Goal: Task Accomplishment & Management: Manage account settings

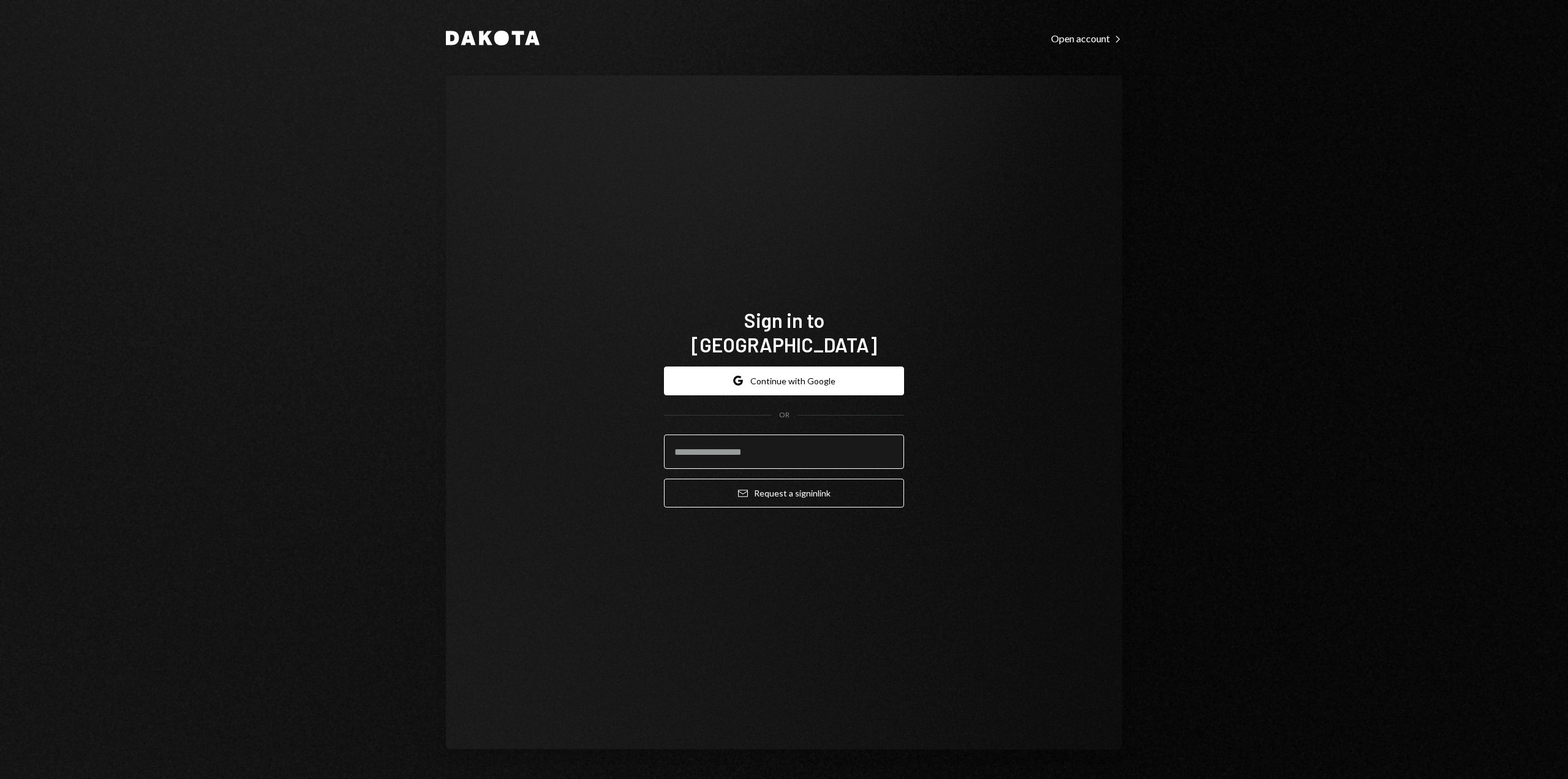
drag, startPoint x: 0, startPoint y: 0, endPoint x: 737, endPoint y: 438, distance: 857.3
click at [737, 438] on input "email" at bounding box center [784, 452] width 240 height 34
type input "**********"
click at [745, 488] on icon "Email" at bounding box center [743, 493] width 10 height 10
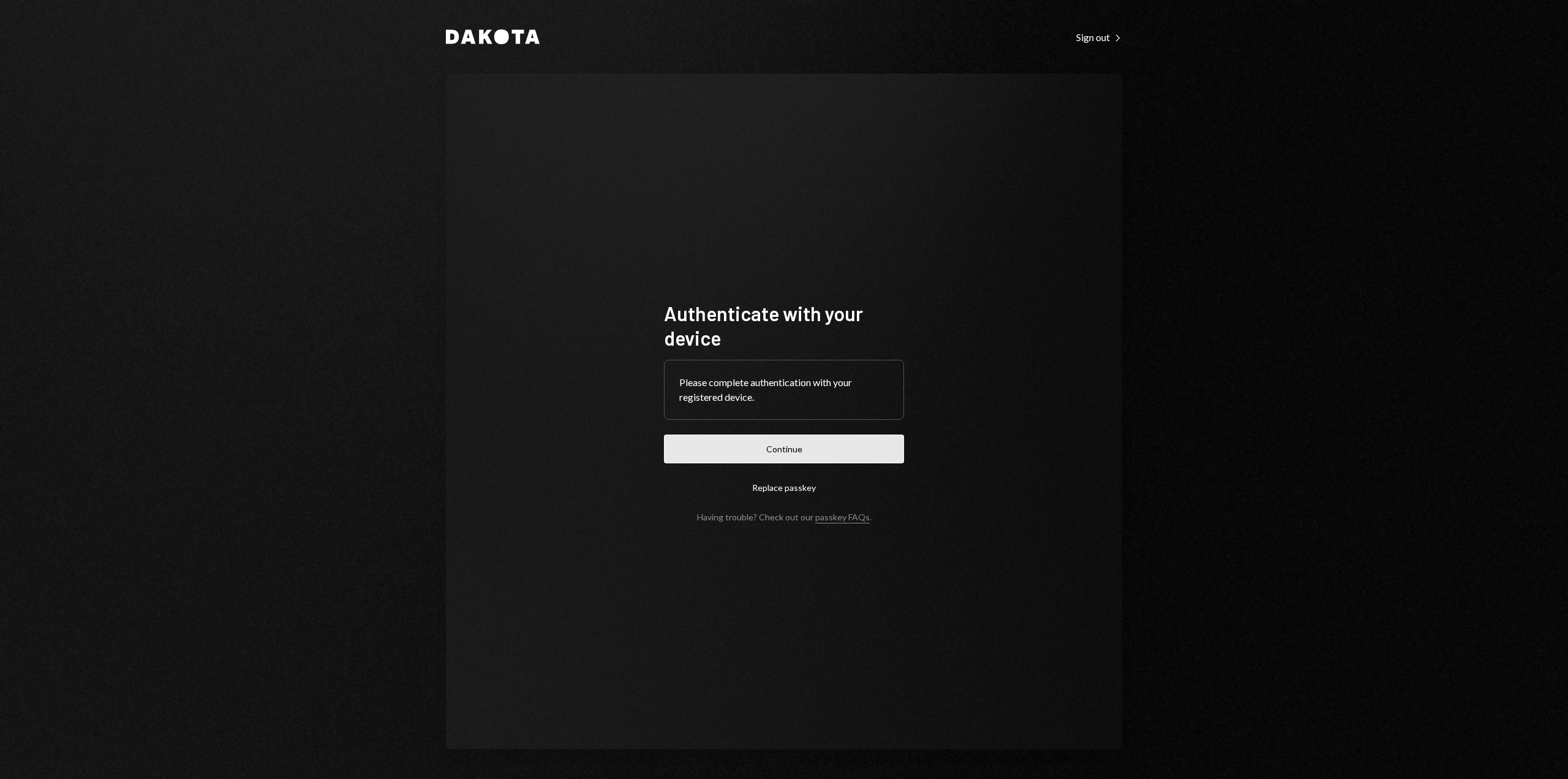
click at [809, 440] on button "Continue" at bounding box center [784, 449] width 240 height 29
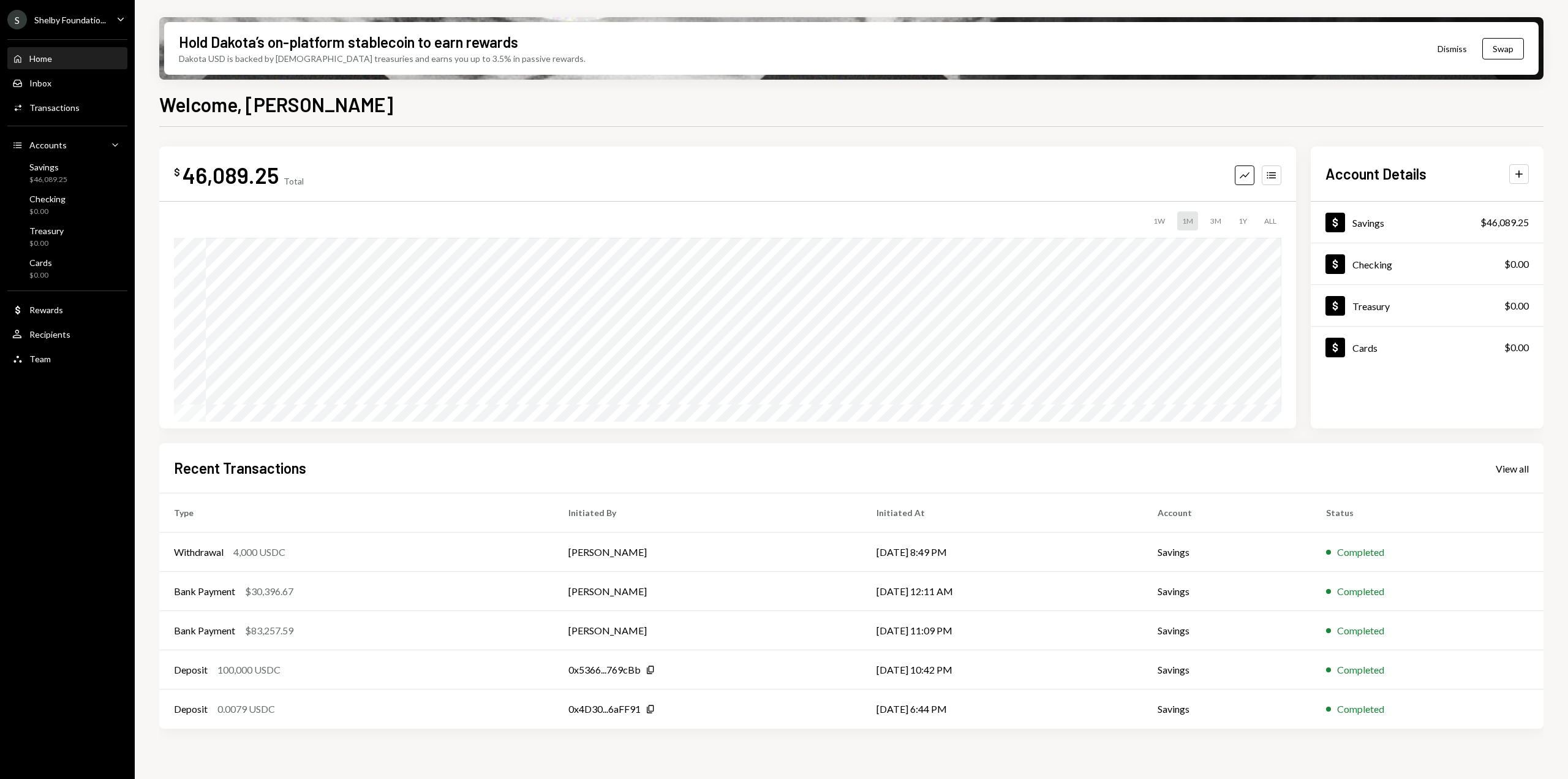
click at [116, 15] on icon "Caret Down" at bounding box center [121, 19] width 13 height 13
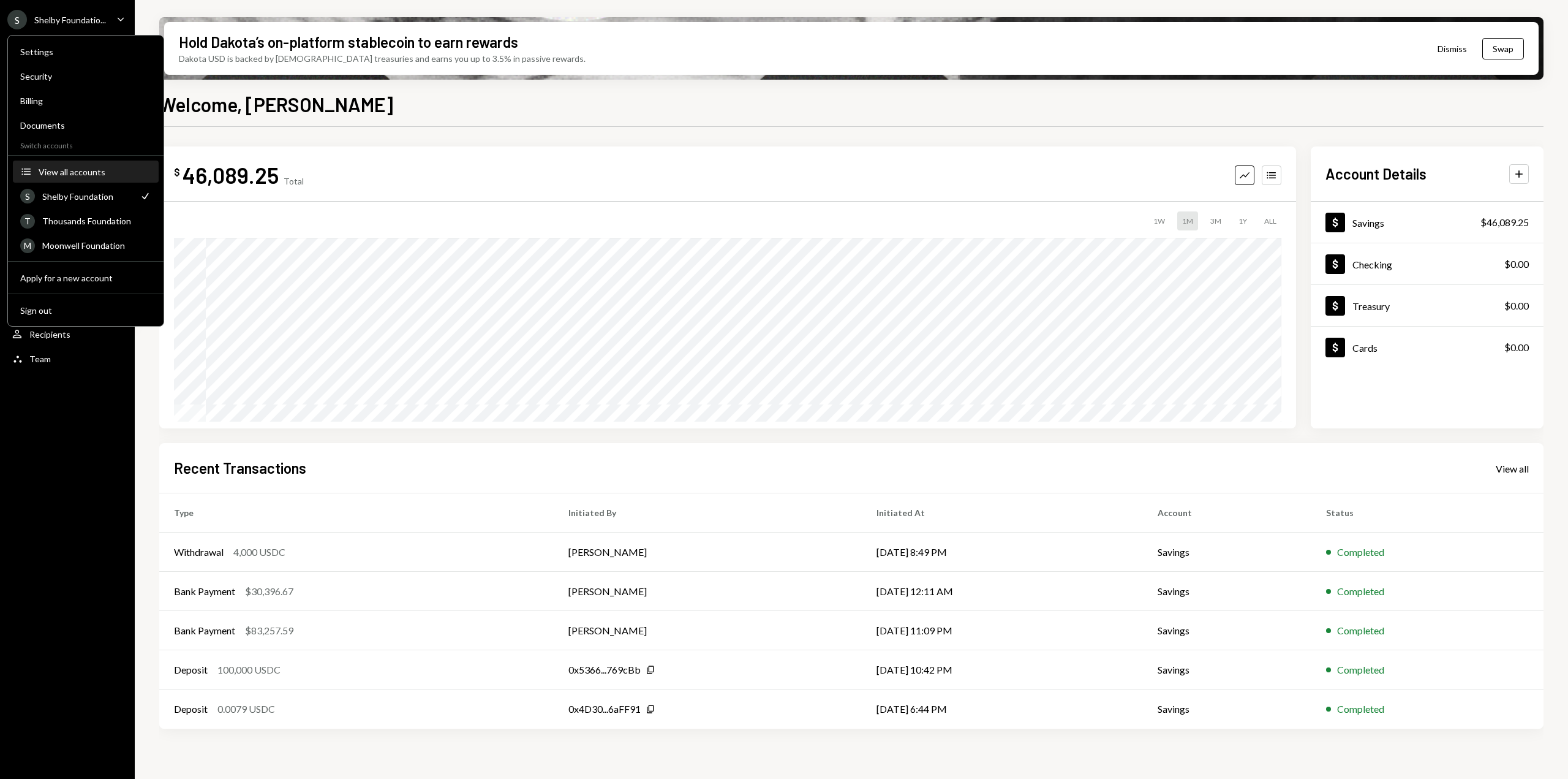
click at [90, 172] on div "View all accounts" at bounding box center [95, 172] width 113 height 10
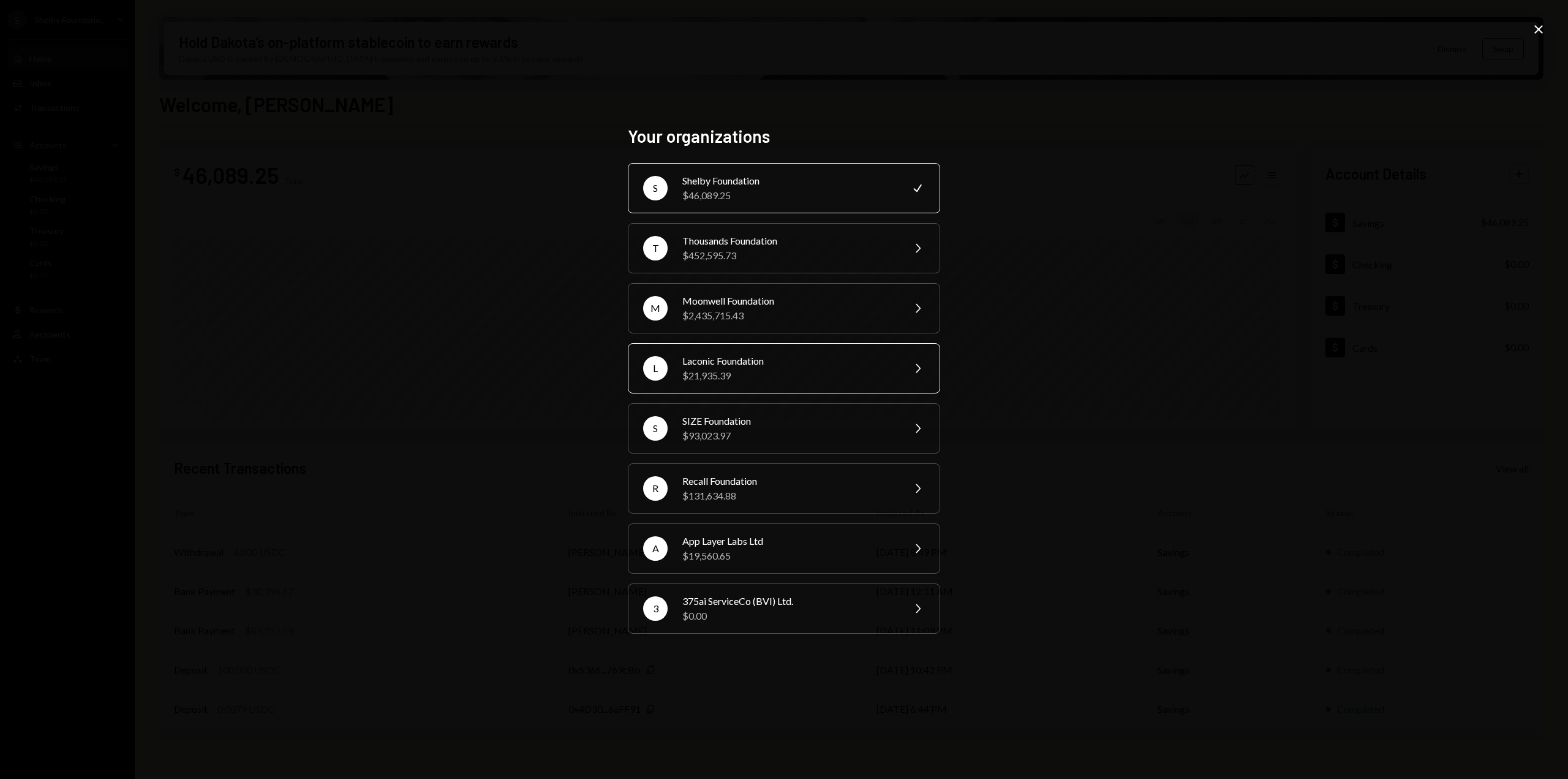
click at [762, 362] on div "Laconic Foundation" at bounding box center [789, 361] width 213 height 15
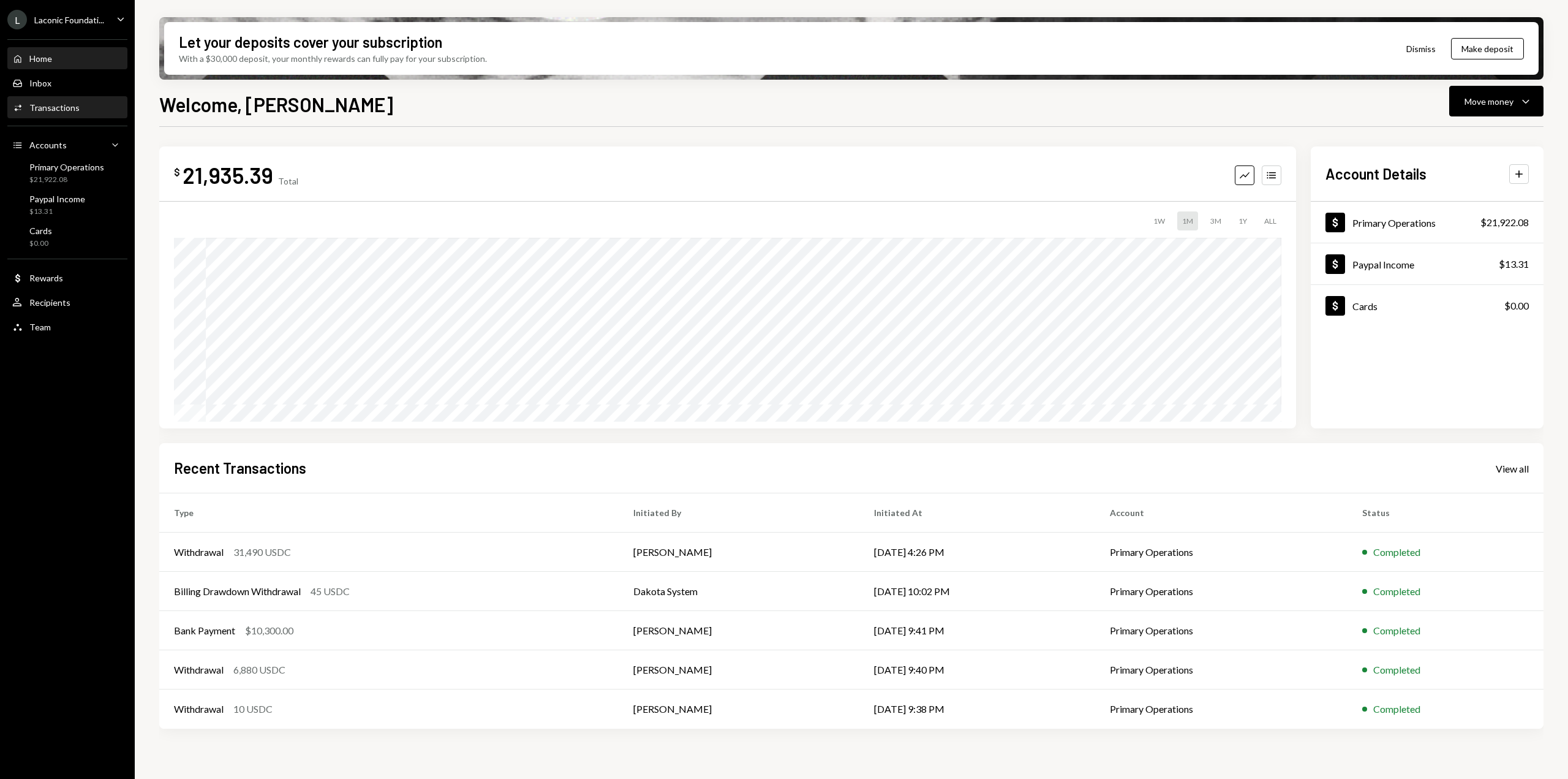
click at [48, 110] on div "Transactions" at bounding box center [55, 107] width 50 height 10
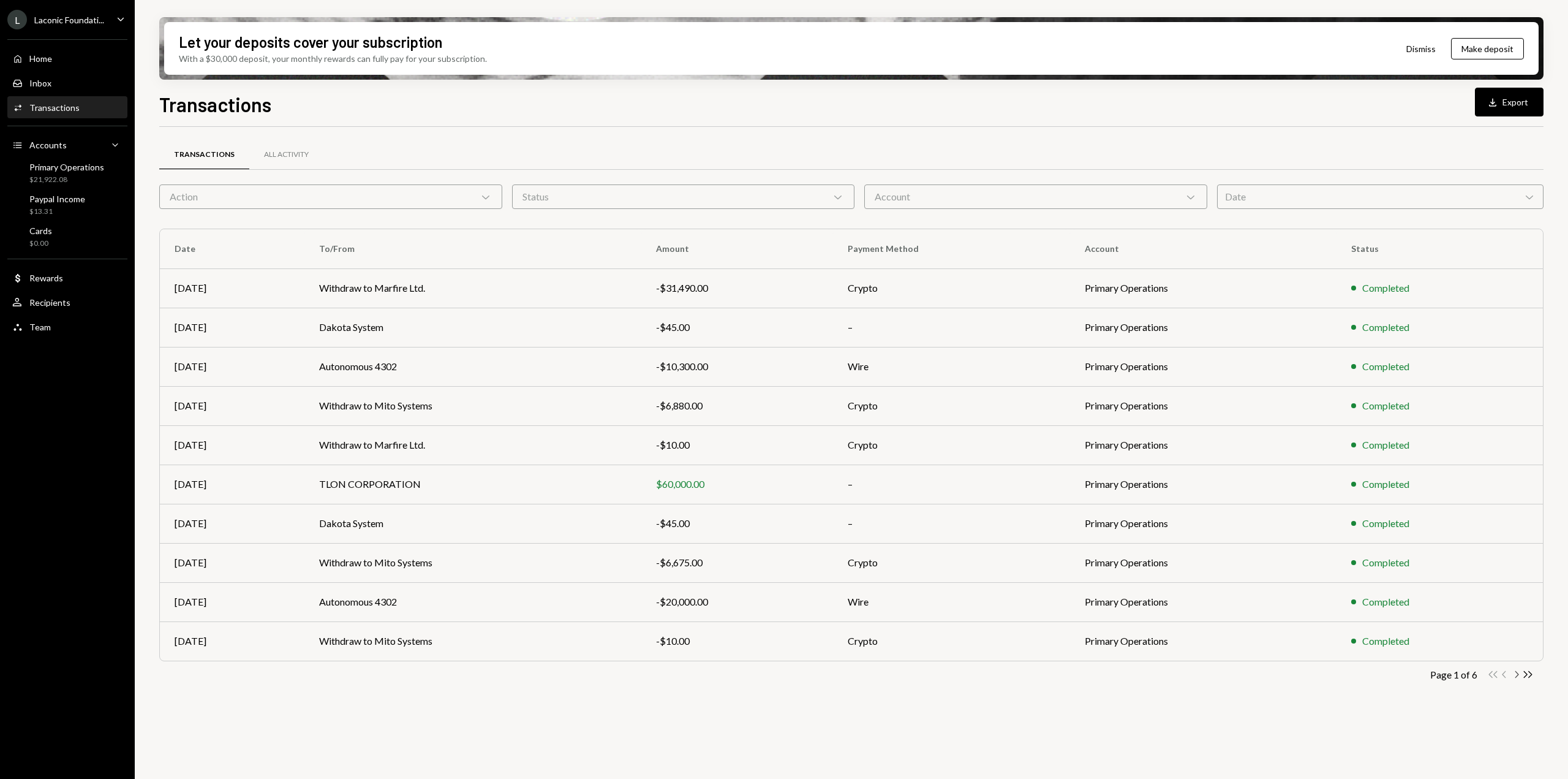
click at [1516, 675] on icon "Chevron Right" at bounding box center [1516, 674] width 12 height 12
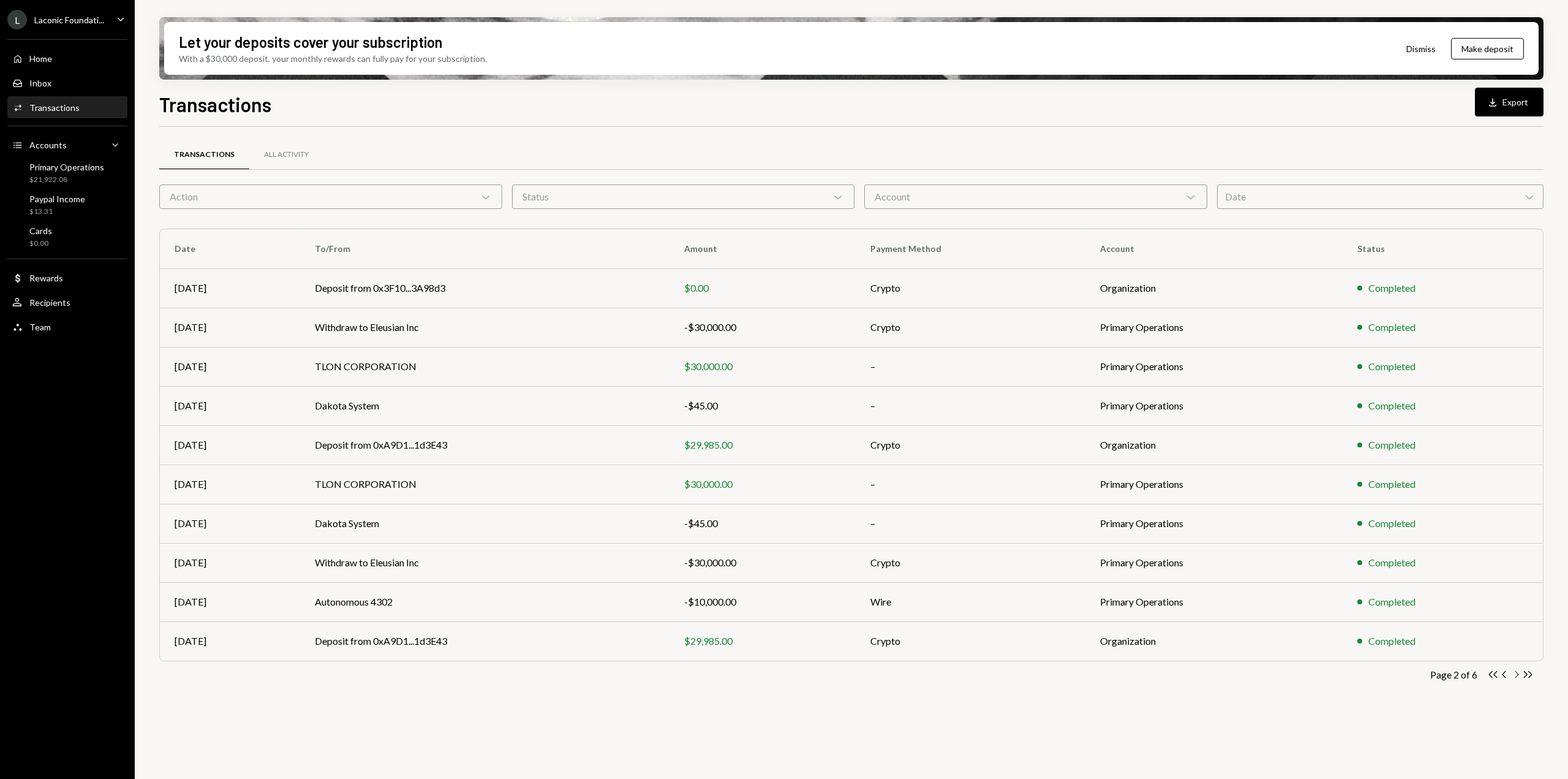
click at [1513, 674] on icon "Chevron Right" at bounding box center [1516, 674] width 12 height 12
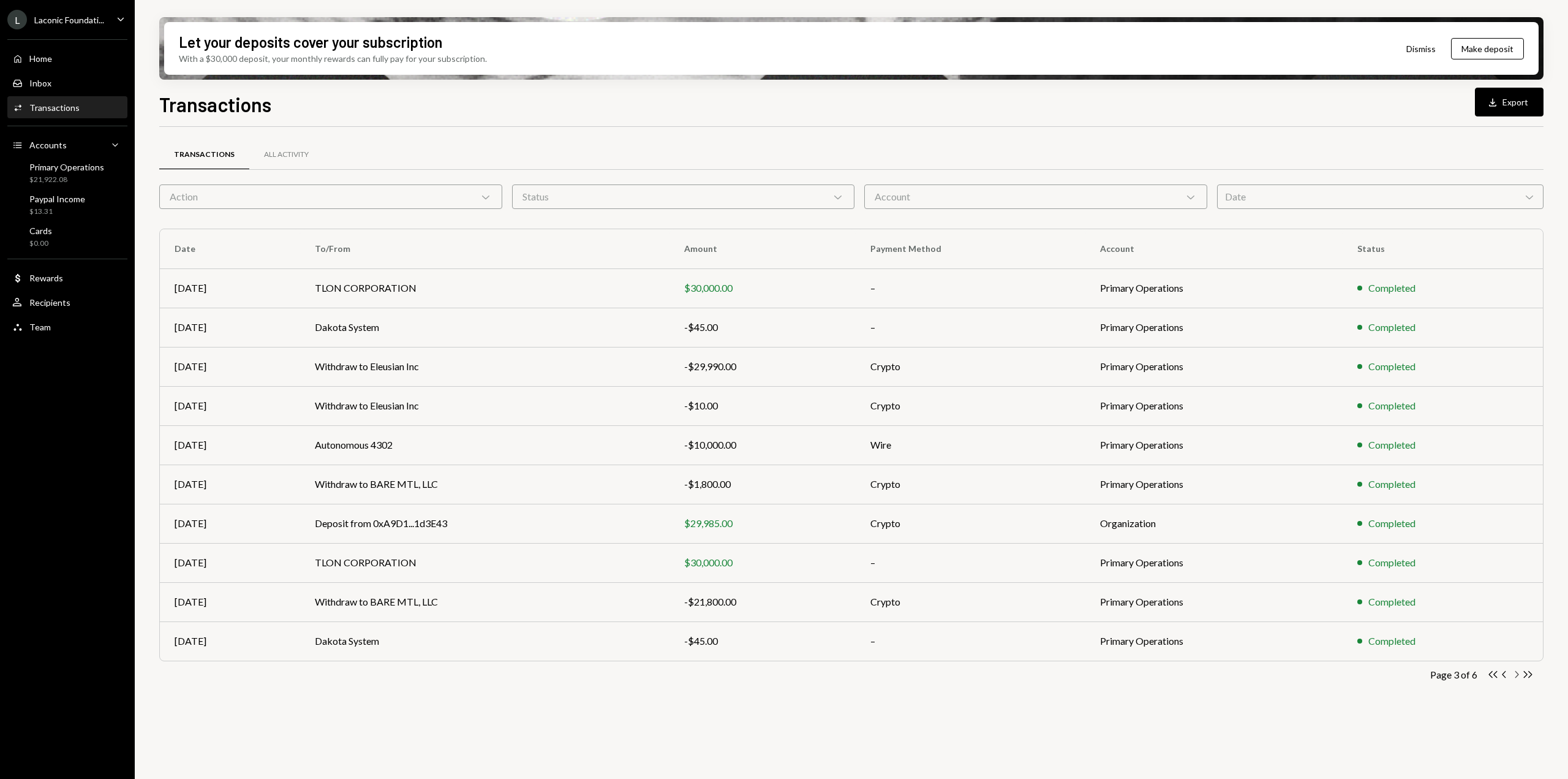
click at [1516, 674] on icon "Chevron Right" at bounding box center [1516, 674] width 12 height 12
click at [1513, 678] on icon "Chevron Right" at bounding box center [1516, 674] width 12 height 12
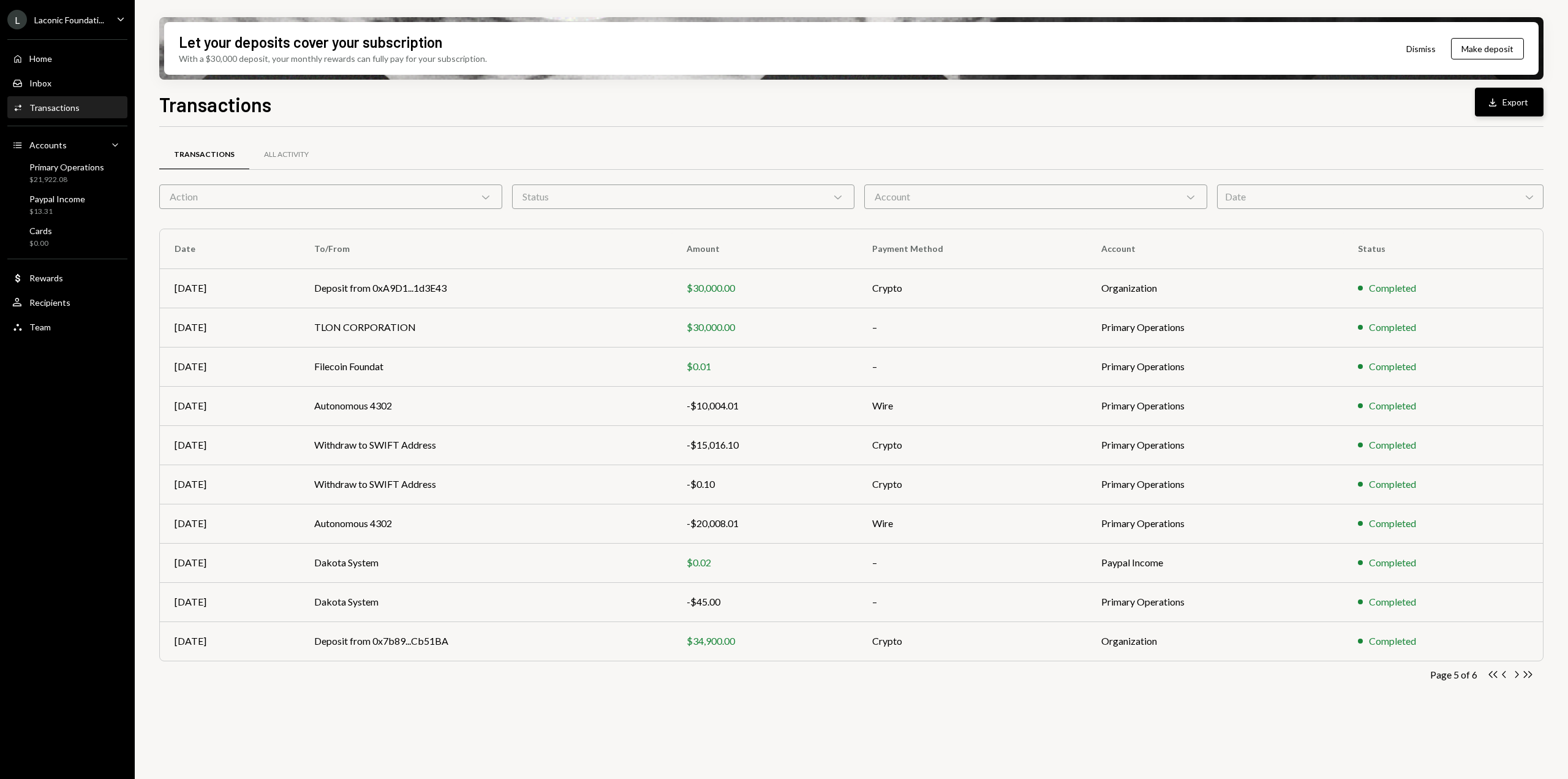
click at [1494, 106] on icon "button" at bounding box center [1493, 102] width 7 height 8
